Goal: Navigation & Orientation: Find specific page/section

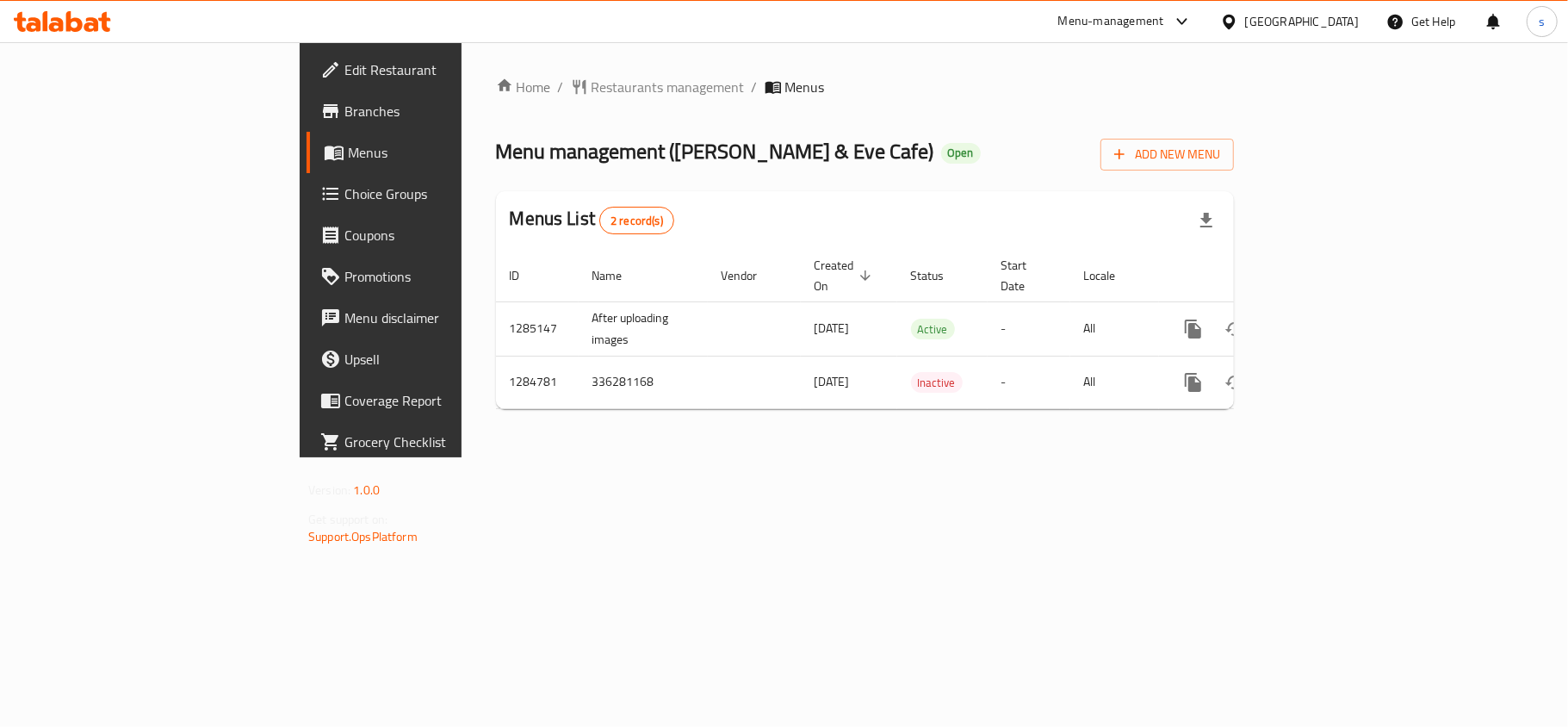
click at [1327, 14] on div "[GEOGRAPHIC_DATA]" at bounding box center [1302, 21] width 114 height 19
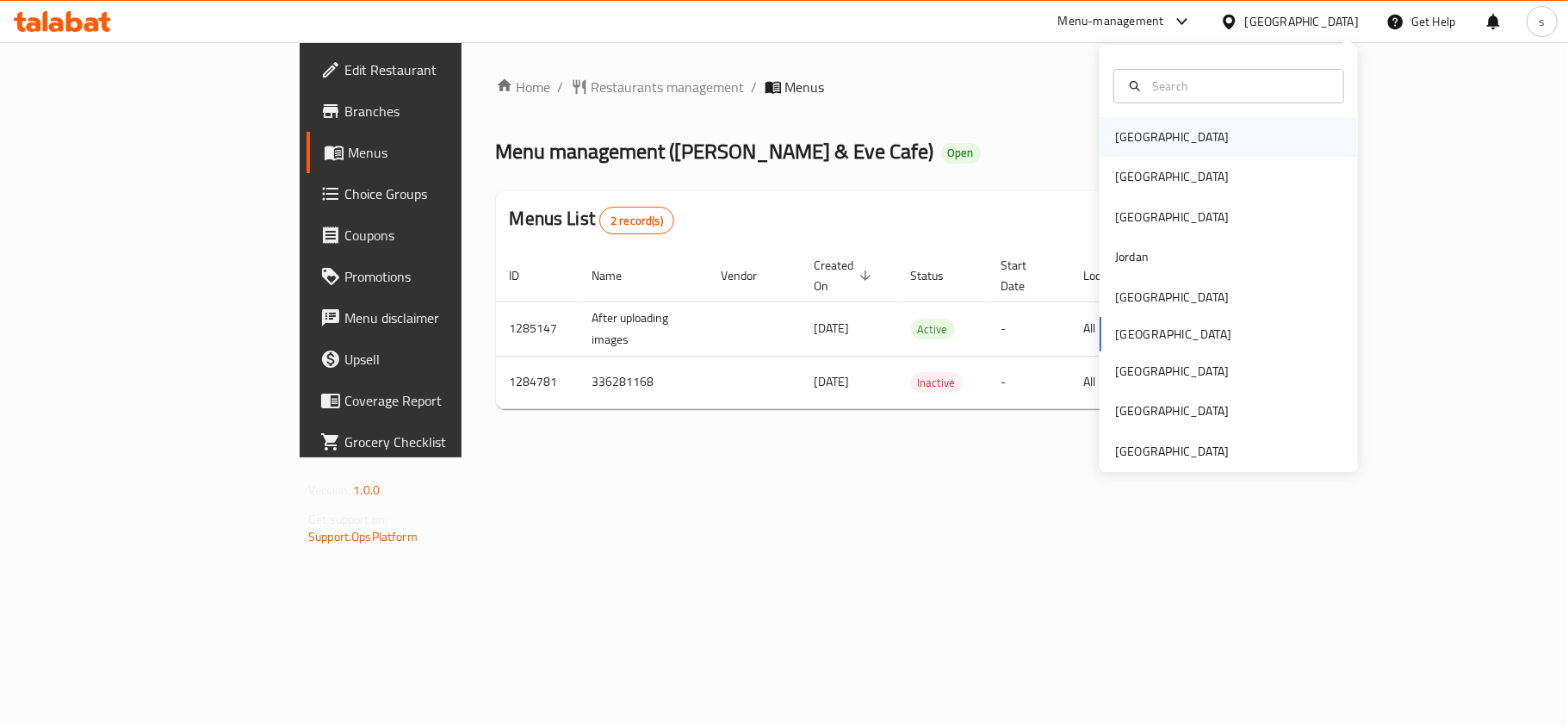
click at [1148, 135] on div "[GEOGRAPHIC_DATA]" at bounding box center [1172, 137] width 141 height 40
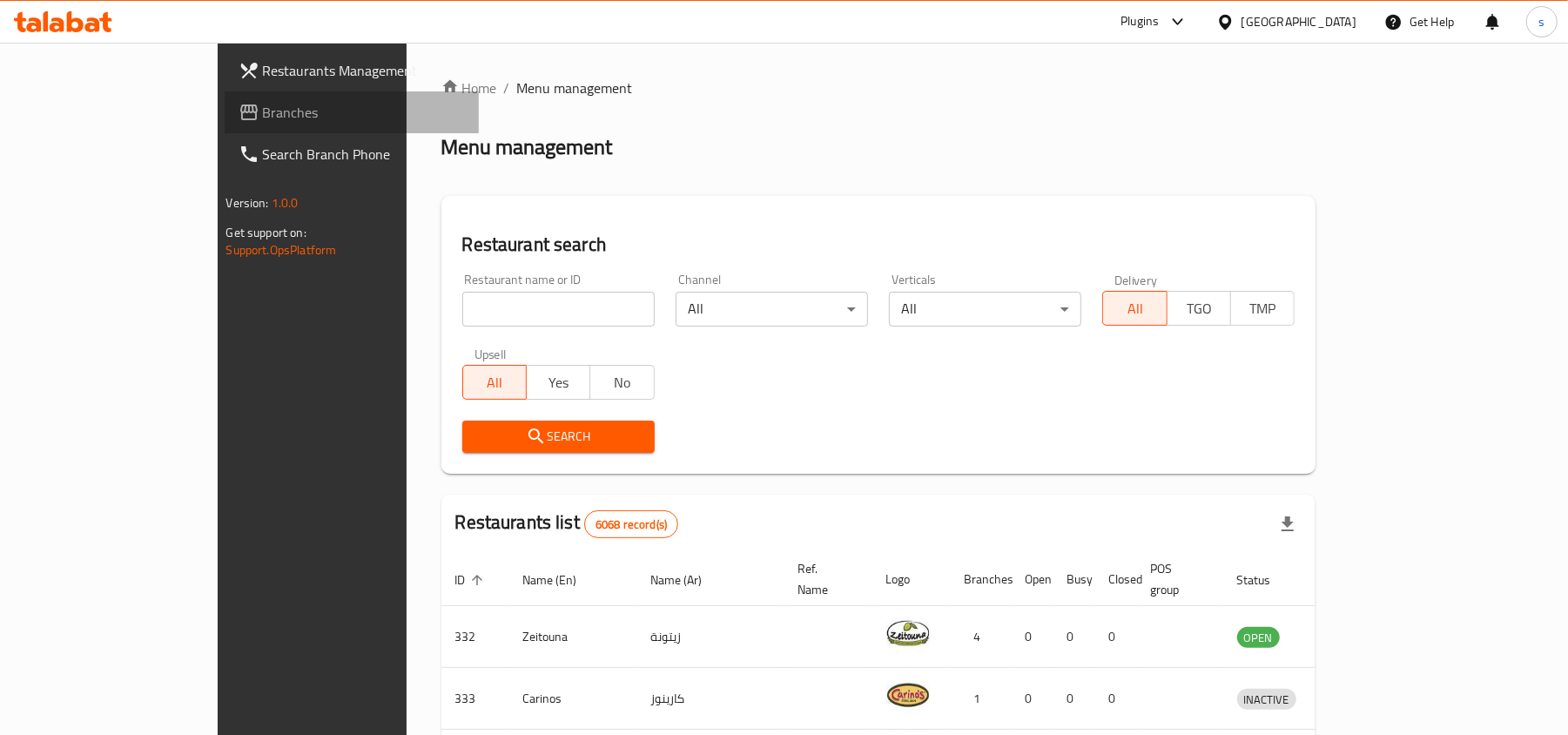
click at [263, 108] on span "Branches" at bounding box center [365, 112] width 203 height 21
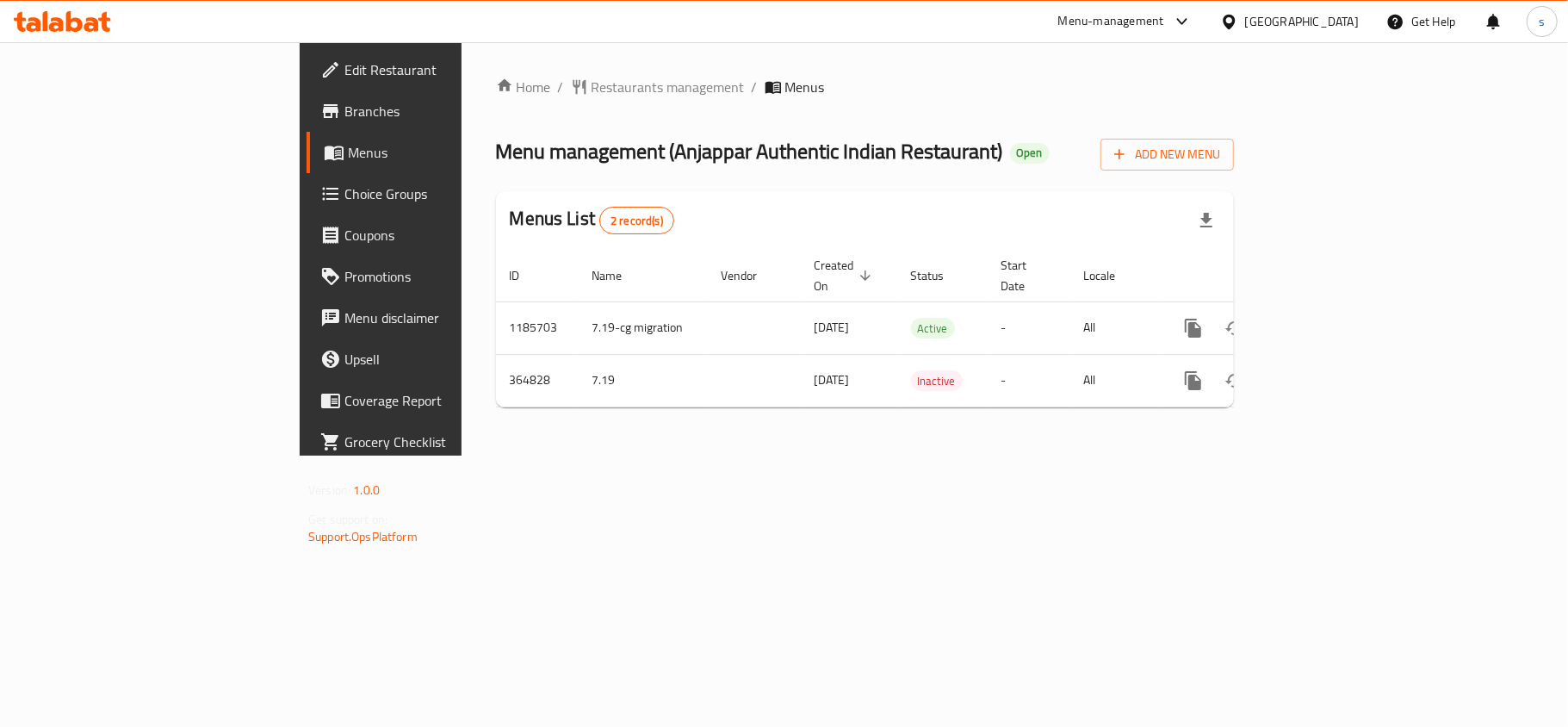
click at [1337, 17] on div "[GEOGRAPHIC_DATA]" at bounding box center [1302, 21] width 114 height 19
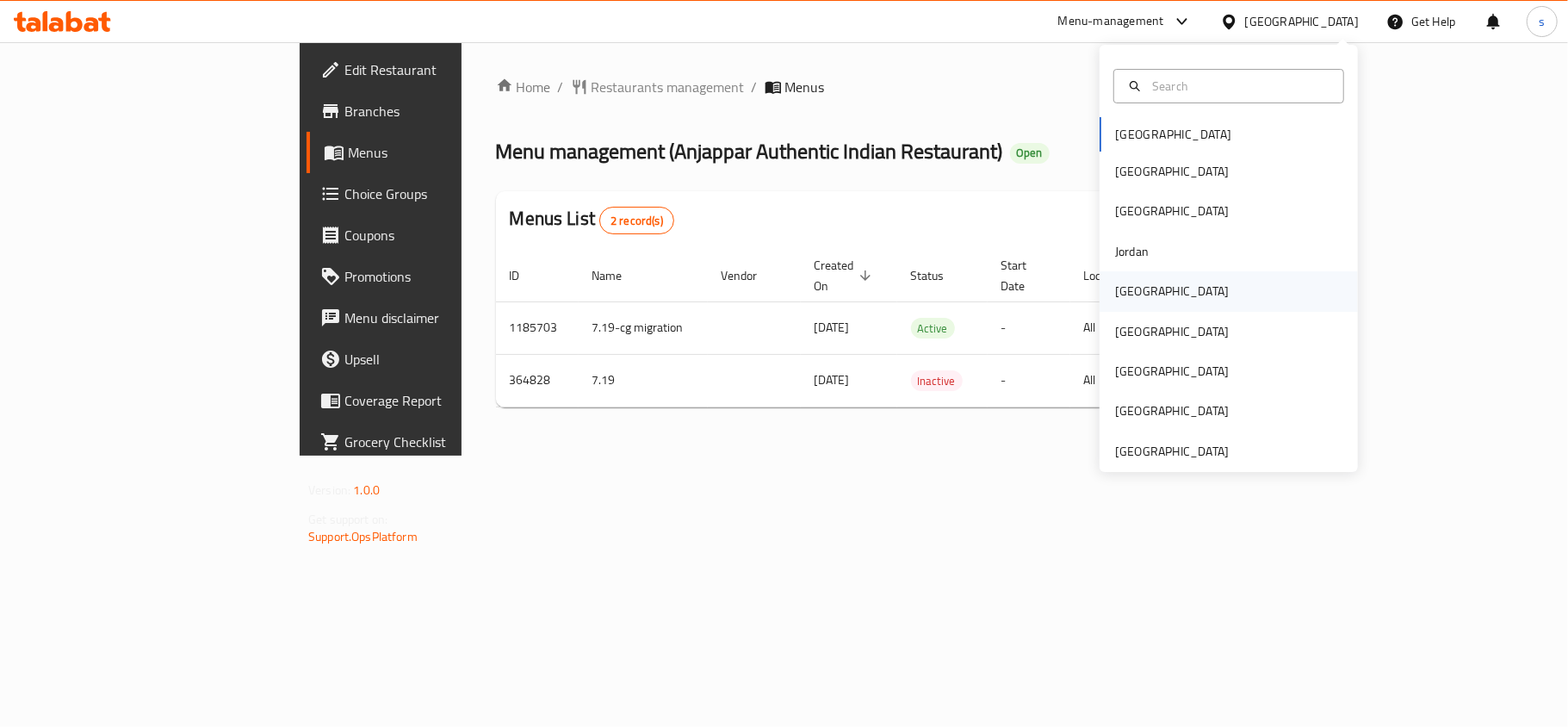
click at [1127, 290] on div "[GEOGRAPHIC_DATA]" at bounding box center [1172, 290] width 114 height 19
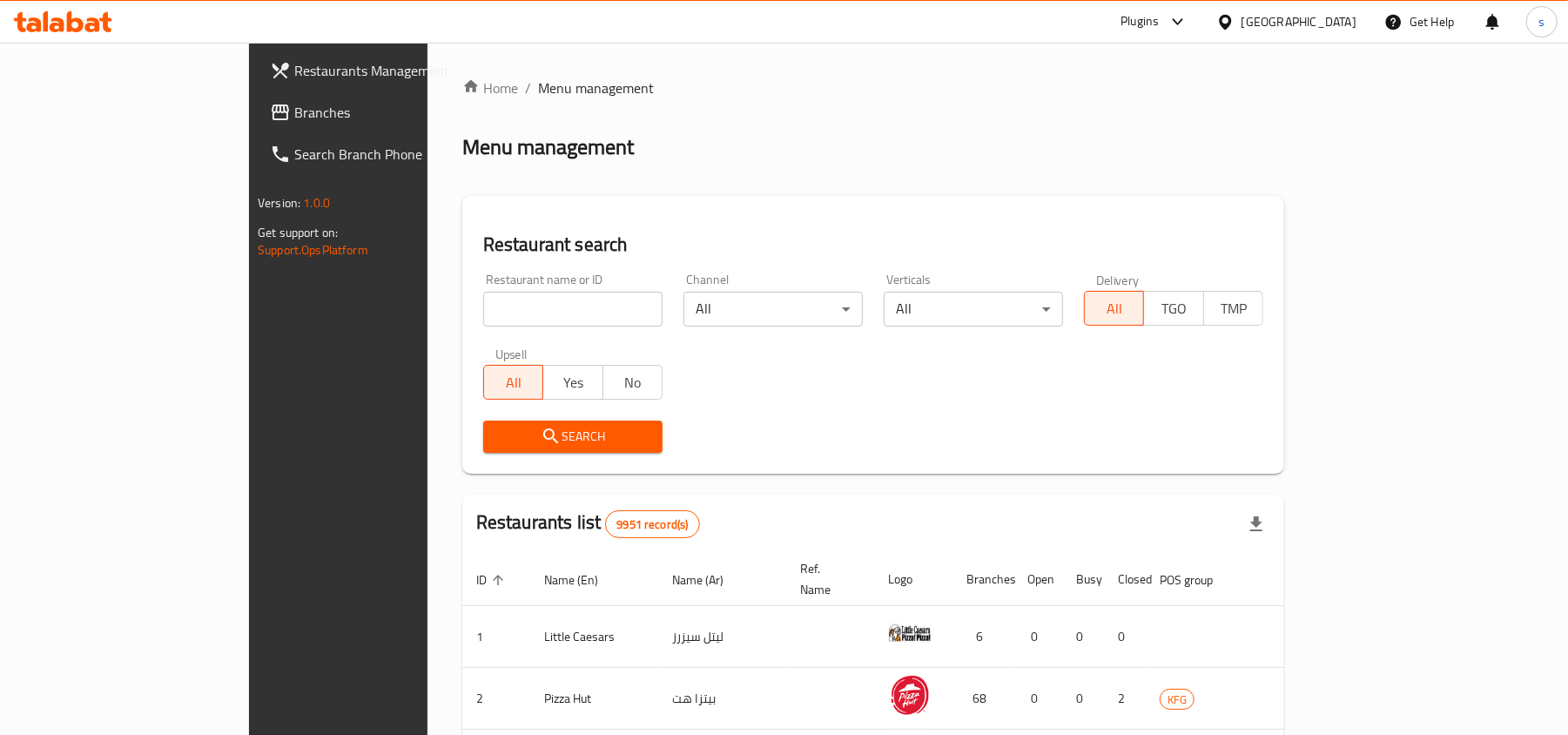
click at [294, 115] on span "Branches" at bounding box center [396, 112] width 203 height 21
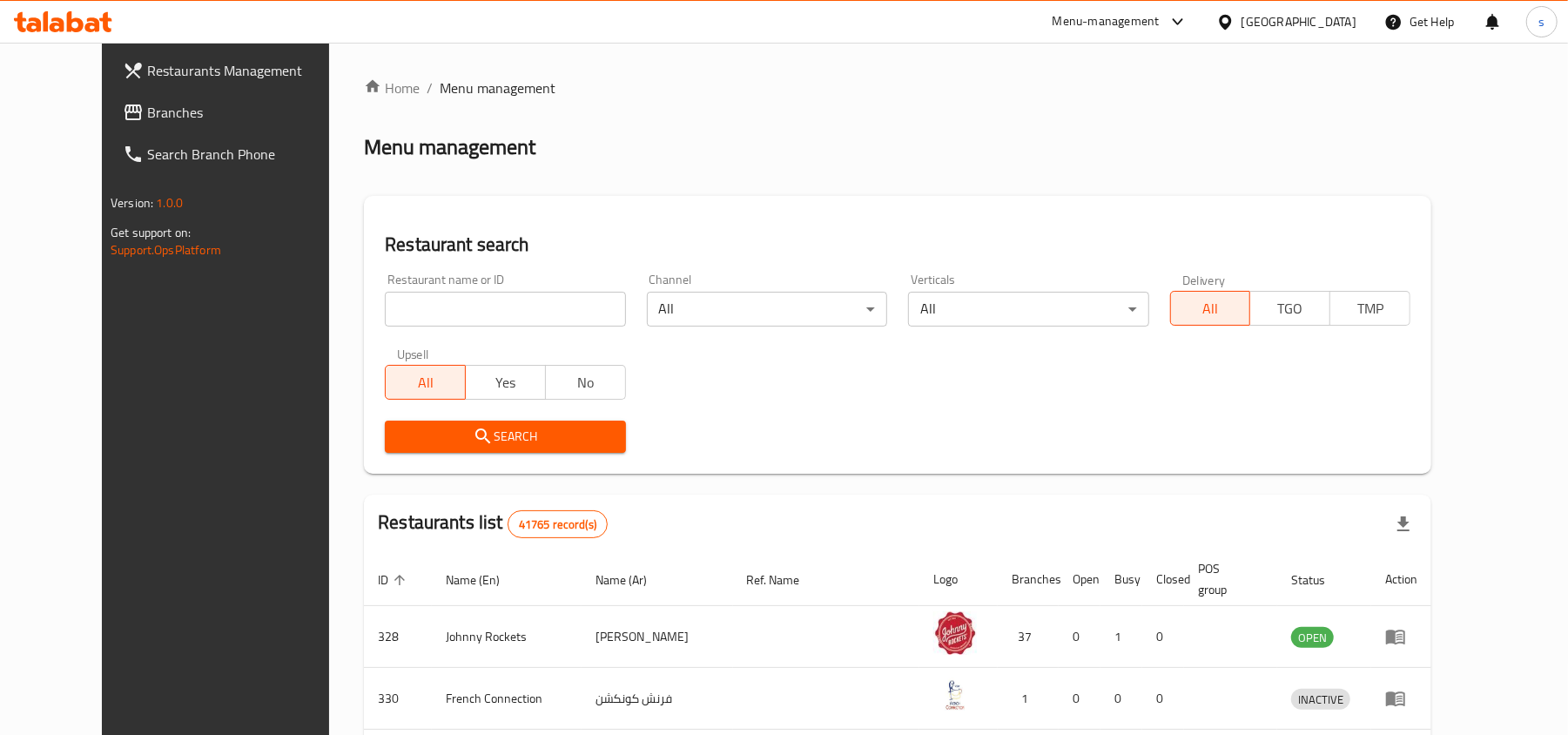
click at [1175, 19] on div "[GEOGRAPHIC_DATA]" at bounding box center [1299, 21] width 115 height 19
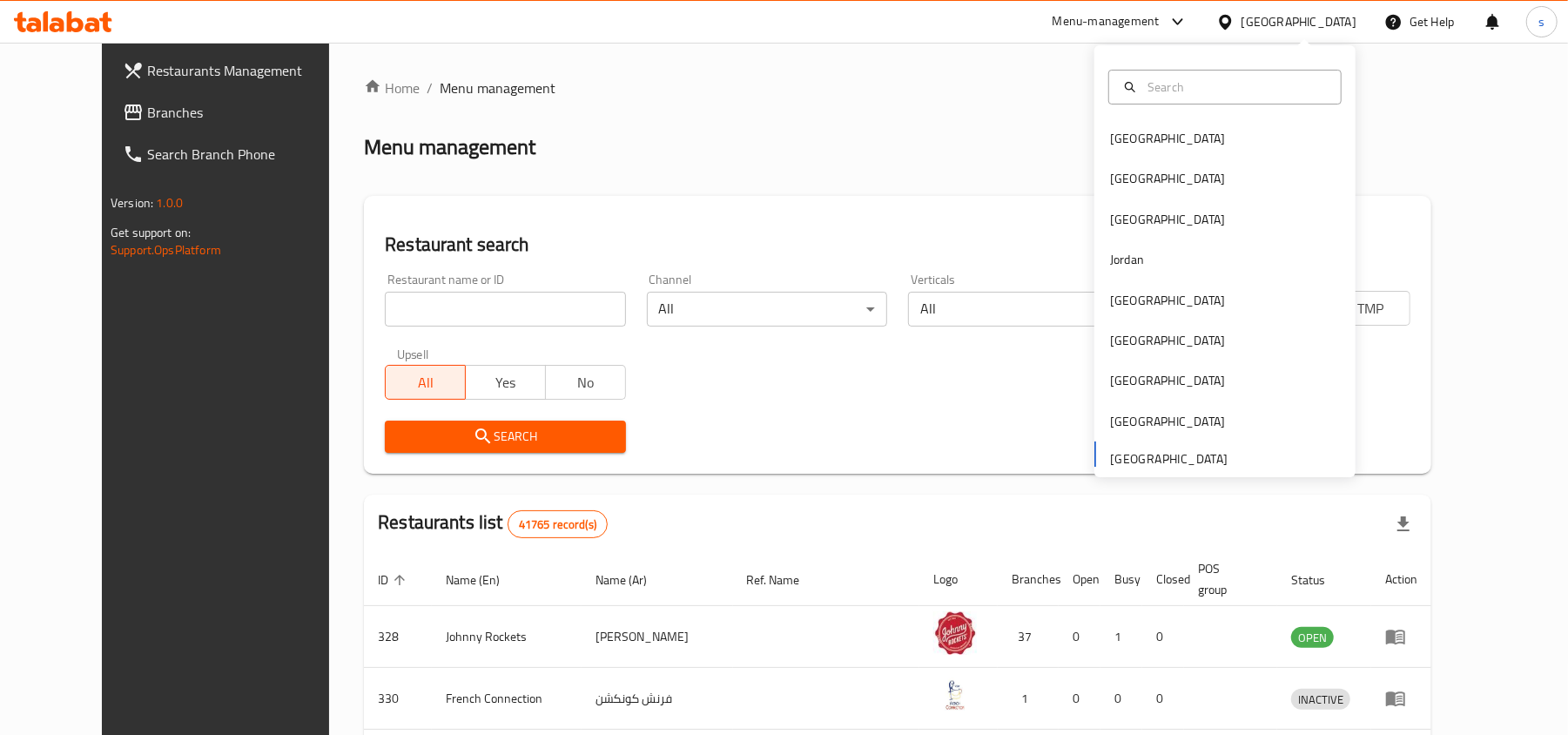
click at [147, 110] on span "Branches" at bounding box center [249, 112] width 203 height 21
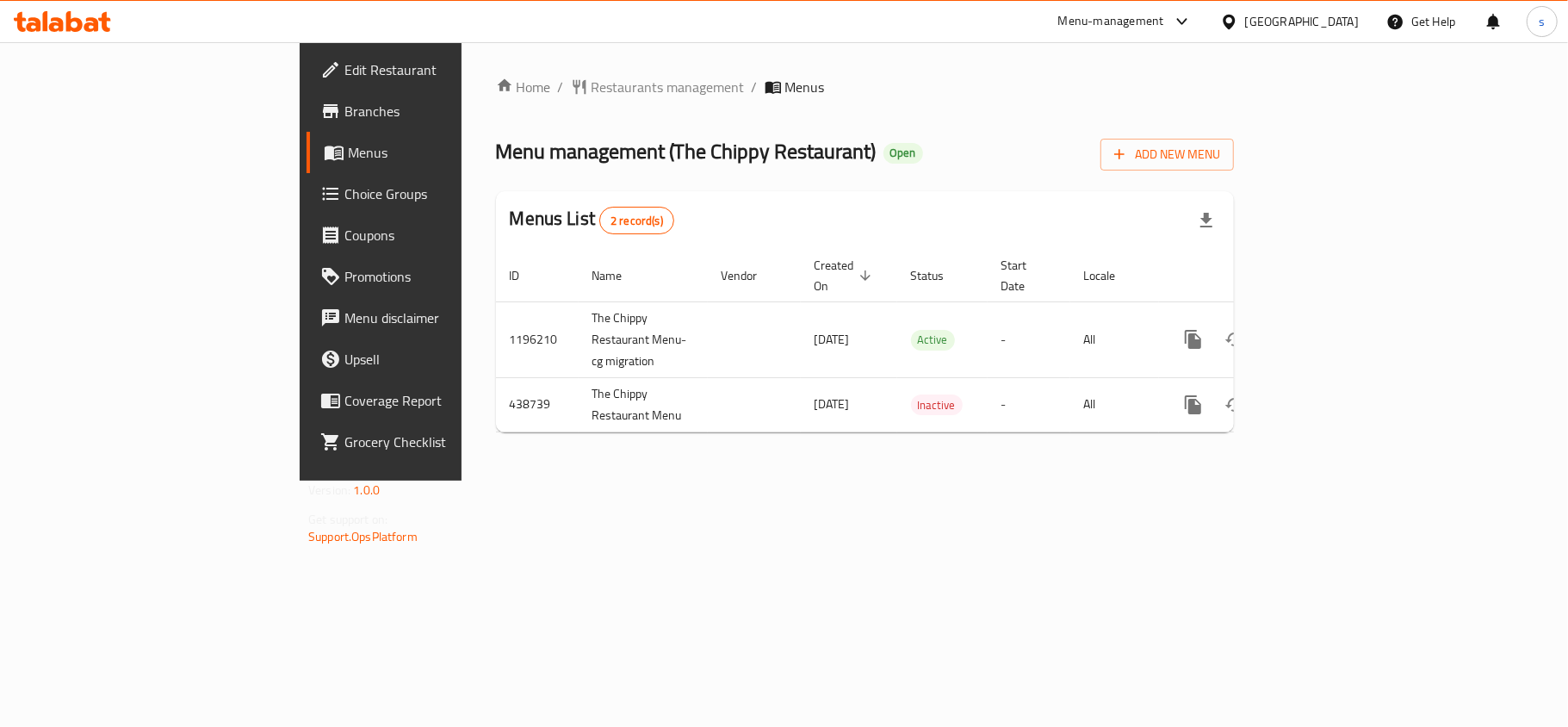
click at [1302, 22] on div "[GEOGRAPHIC_DATA]" at bounding box center [1302, 21] width 114 height 19
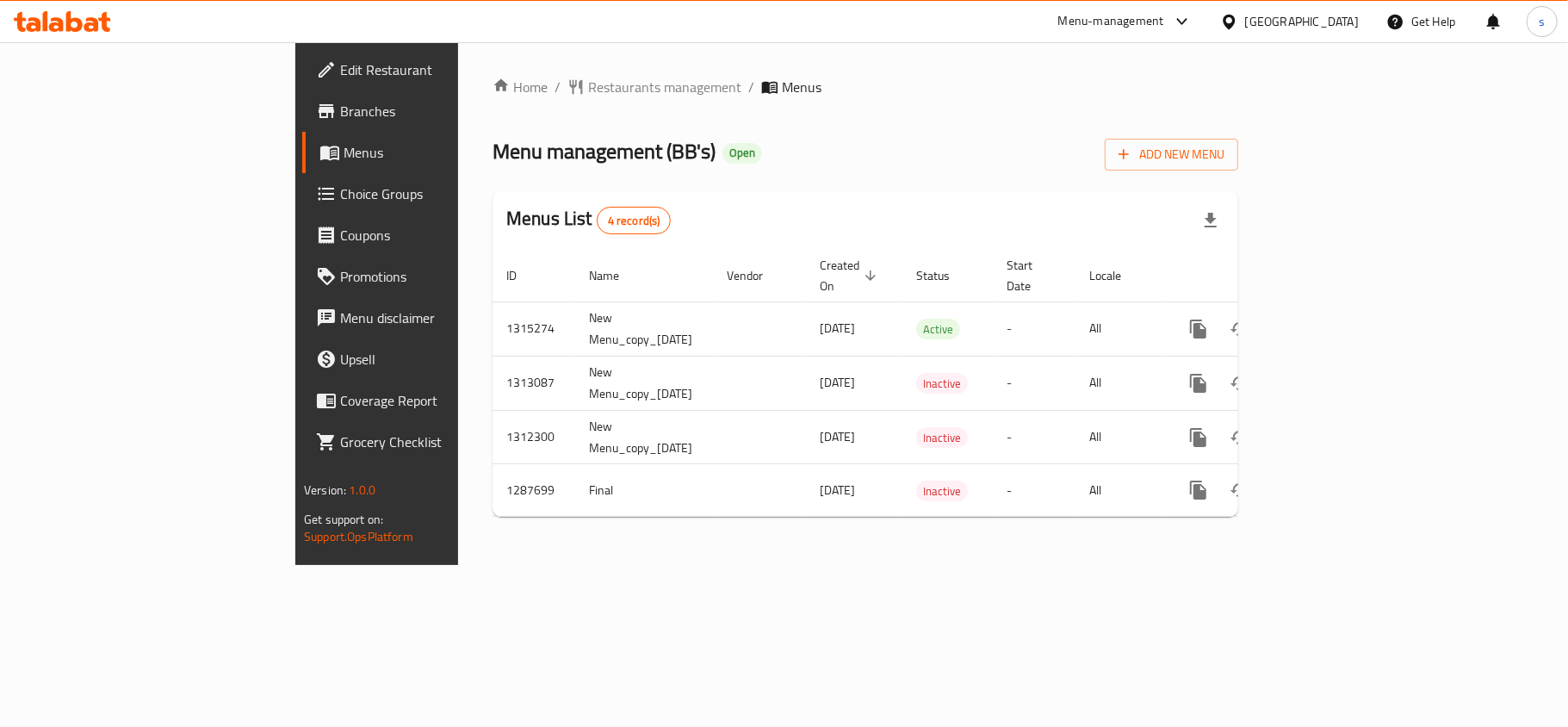
click at [1347, 19] on div "[GEOGRAPHIC_DATA]" at bounding box center [1302, 21] width 114 height 19
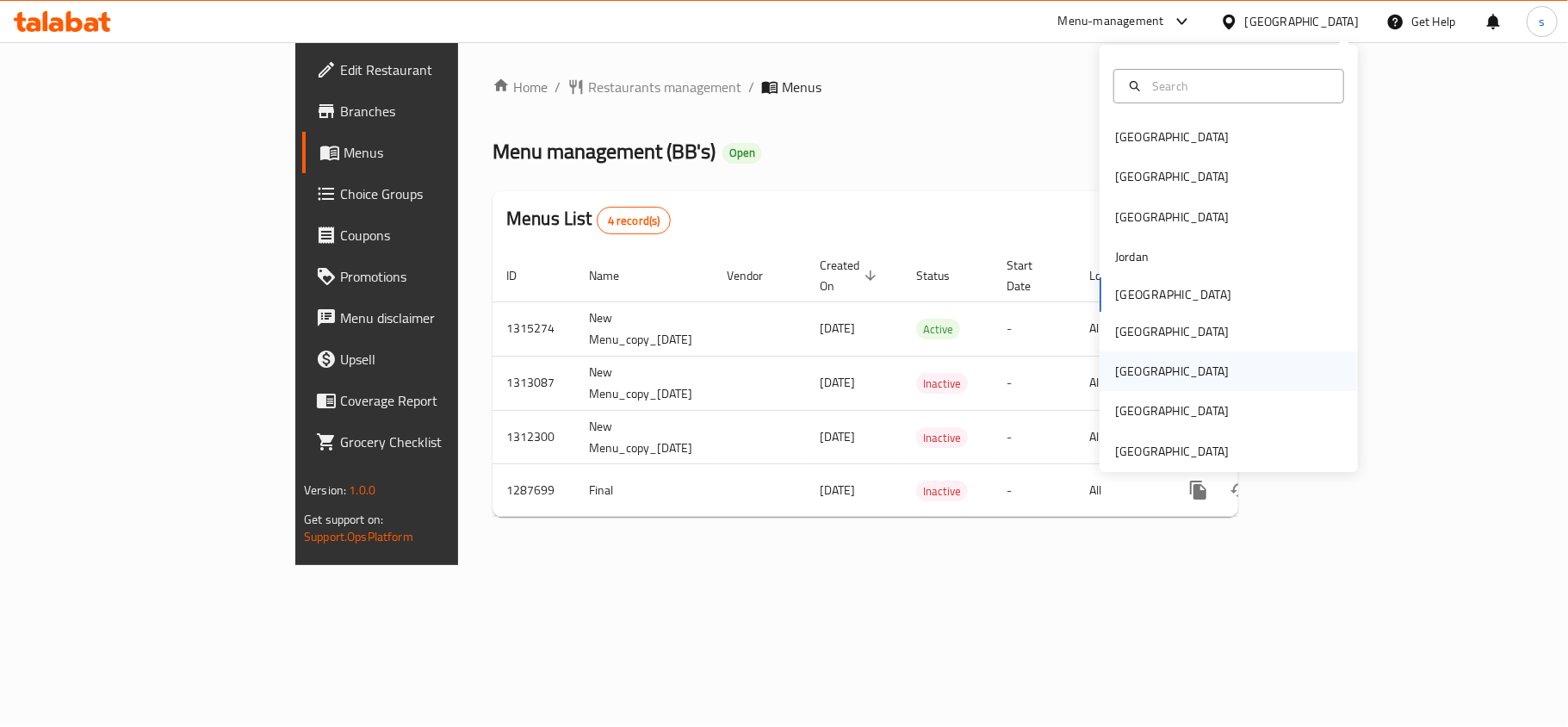
click at [1118, 372] on div "[GEOGRAPHIC_DATA]" at bounding box center [1172, 371] width 114 height 19
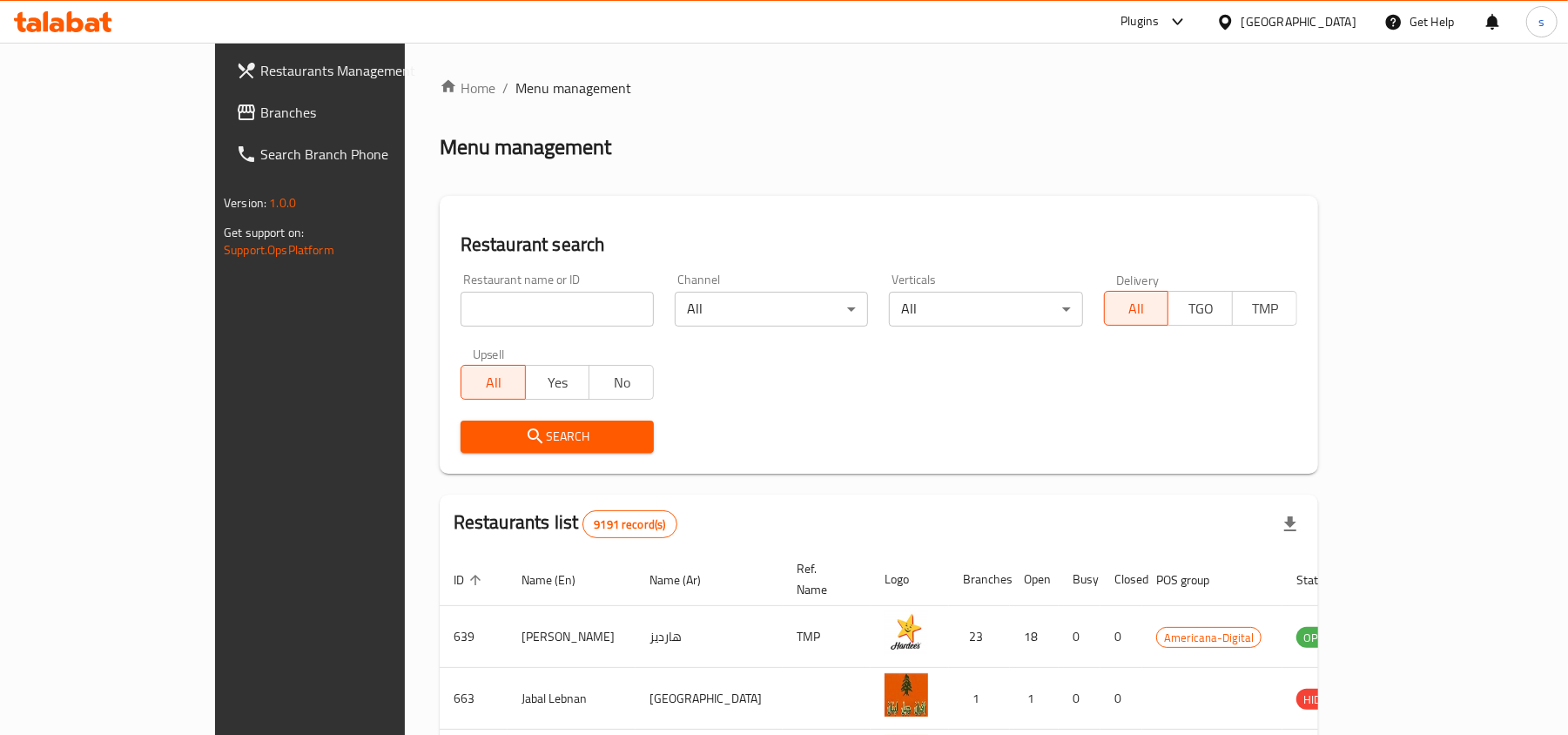
click at [261, 122] on span "Branches" at bounding box center [362, 112] width 203 height 21
